Goal: Navigation & Orientation: Find specific page/section

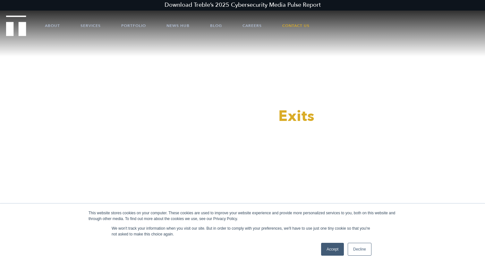
click at [339, 250] on link "Accept" at bounding box center [332, 249] width 23 height 13
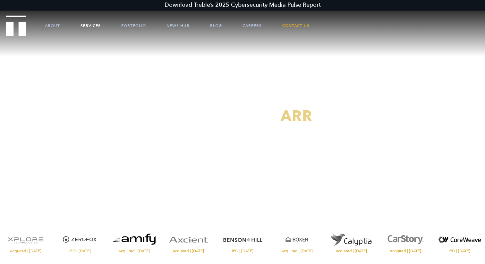
click at [91, 24] on link "Services" at bounding box center [91, 25] width 20 height 19
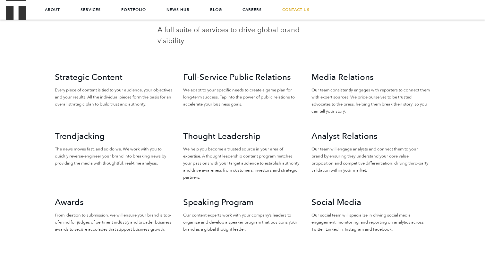
scroll to position [615, 0]
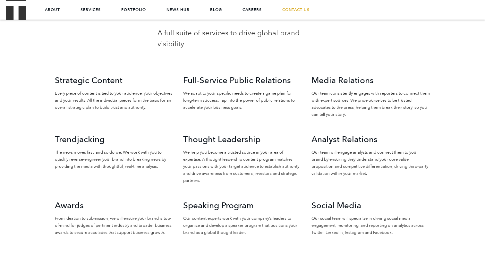
click at [206, 90] on p "We adapt to your specific needs to create a game plan for long-term success. Ta…" at bounding box center [242, 100] width 119 height 21
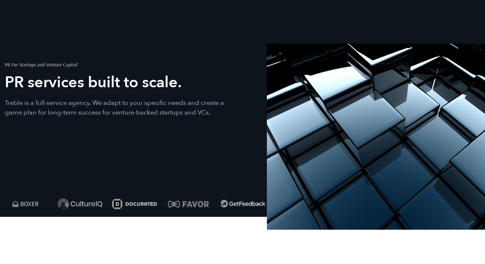
scroll to position [0, 0]
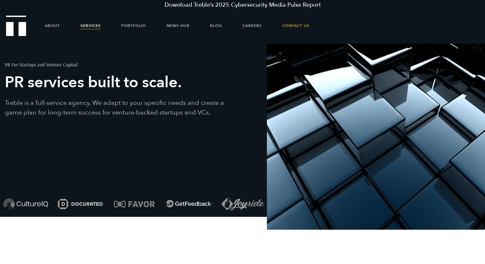
click at [355, 135] on span at bounding box center [376, 137] width 218 height 186
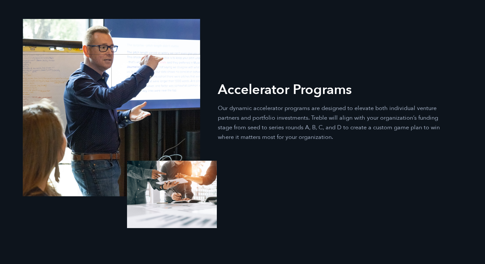
scroll to position [1738, 0]
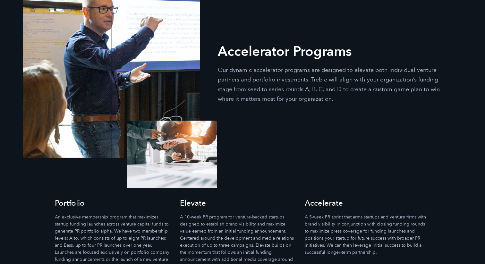
click at [247, 107] on div "Accelerator Programs Our dynamic accelerator programs are designed to elevate b…" at bounding box center [242, 70] width 449 height 177
click at [248, 65] on p "Our dynamic accelerator programs are designed to elevate both individual ventur…" at bounding box center [336, 84] width 237 height 39
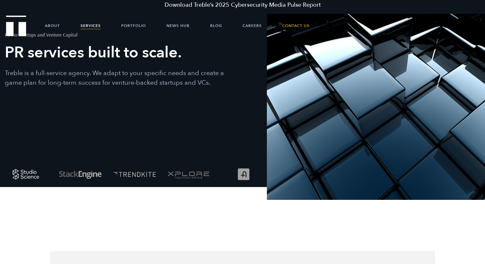
scroll to position [0, 0]
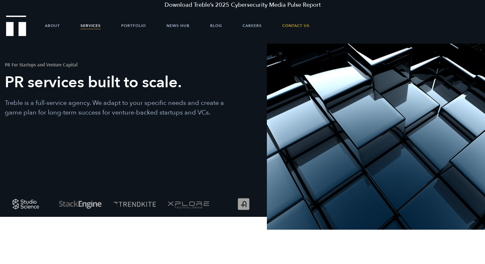
click at [242, 24] on ul "About Services Portfolio News Hub Blog Careers Contact Us" at bounding box center [243, 25] width 434 height 19
click at [218, 26] on link "Blog" at bounding box center [216, 25] width 12 height 19
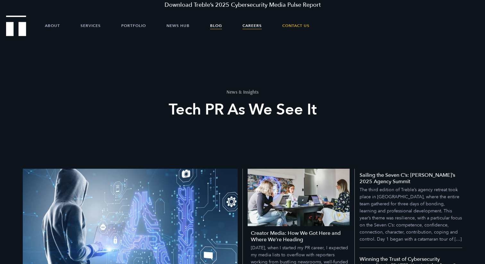
click at [249, 20] on link "Careers" at bounding box center [252, 25] width 19 height 19
